Goal: Book appointment/travel/reservation

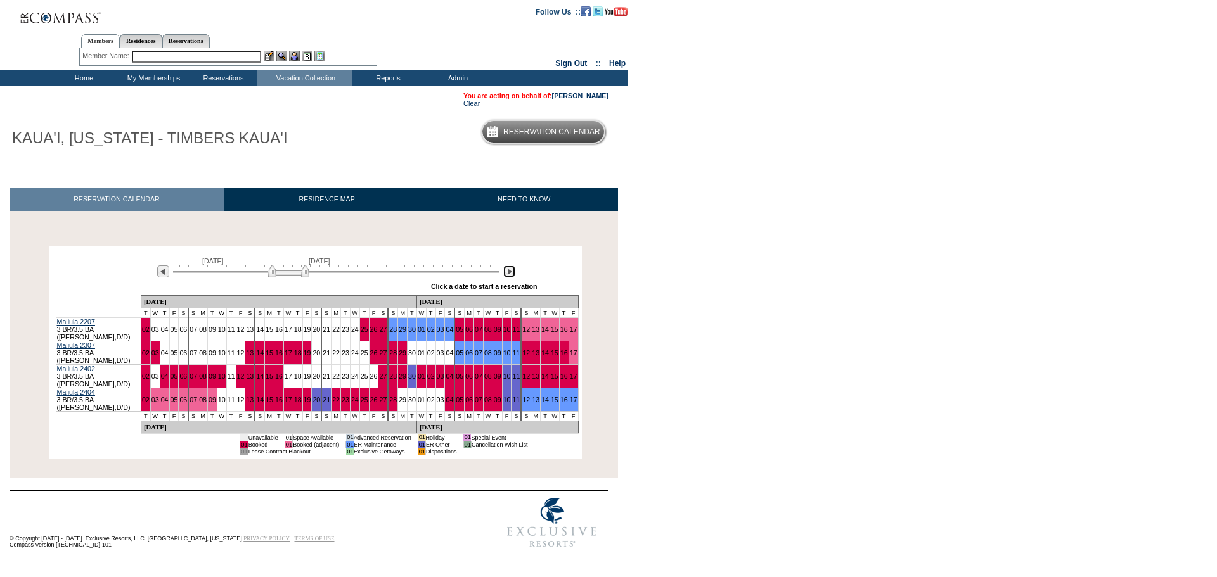
click at [505, 274] on img at bounding box center [509, 272] width 12 height 12
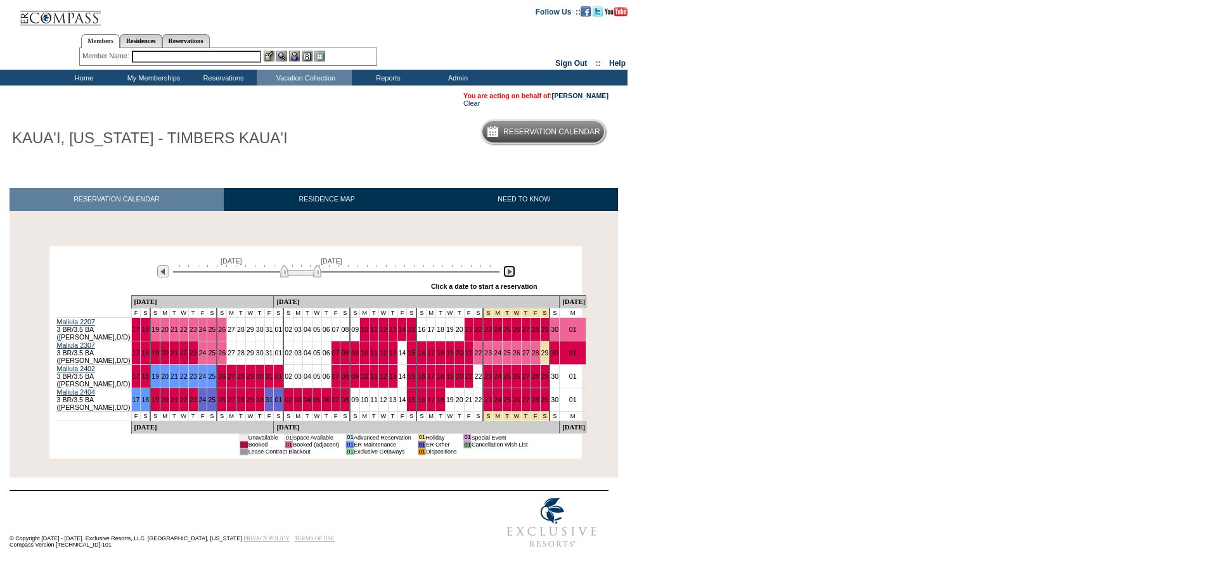
click at [505, 274] on img at bounding box center [509, 272] width 12 height 12
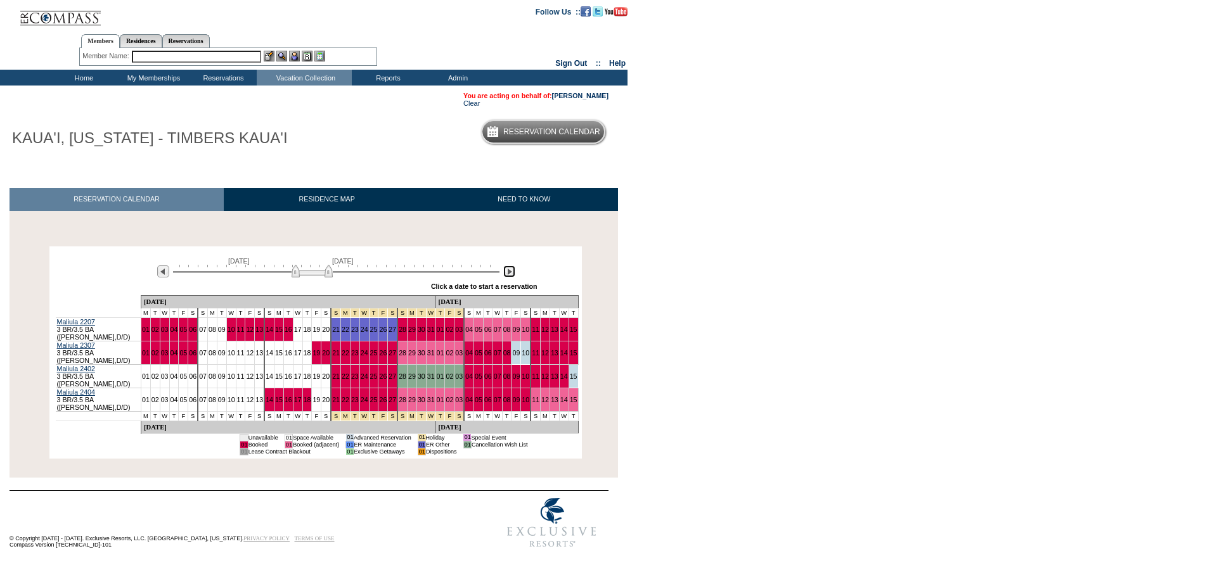
click at [505, 274] on img at bounding box center [509, 272] width 12 height 12
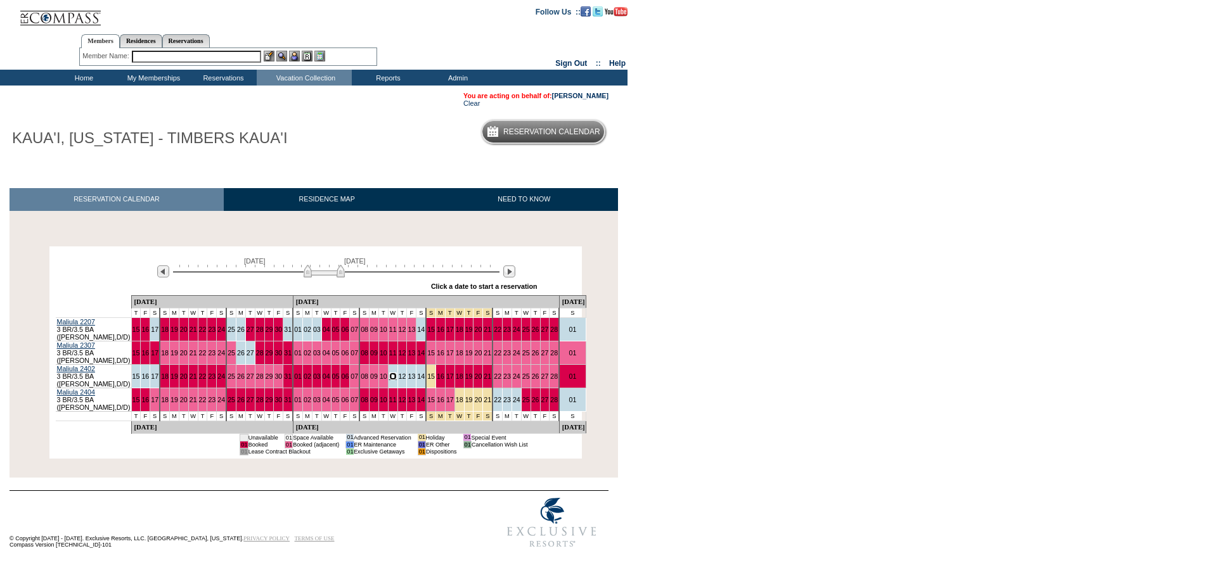
click at [389, 373] on link "11" at bounding box center [393, 377] width 8 height 8
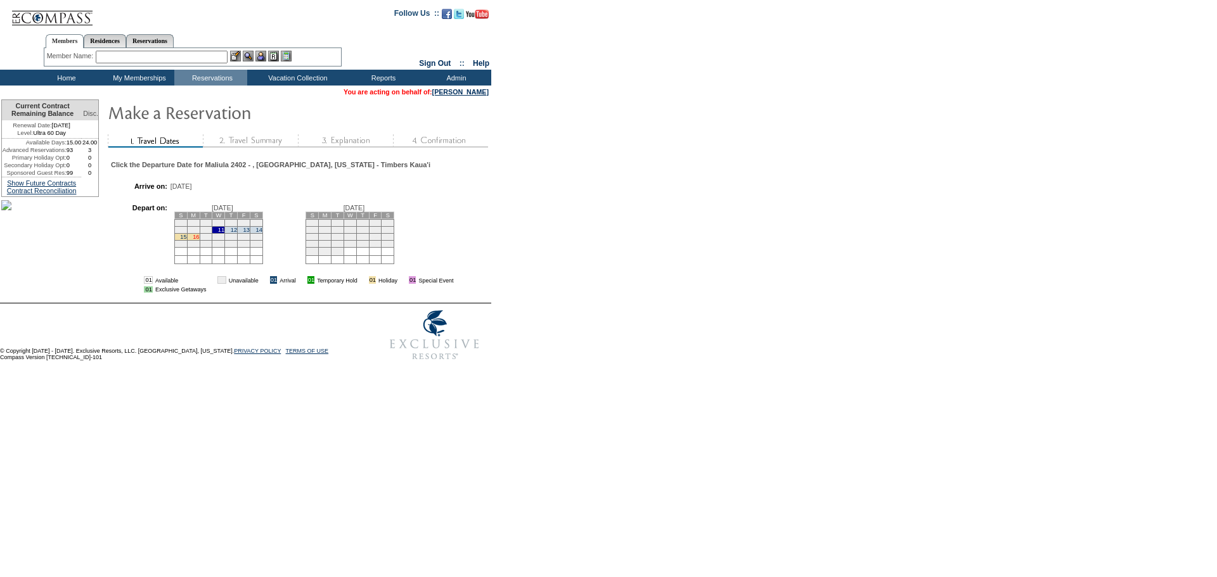
click at [199, 240] on link "16" at bounding box center [196, 237] width 6 height 6
